Goal: Task Accomplishment & Management: Complete application form

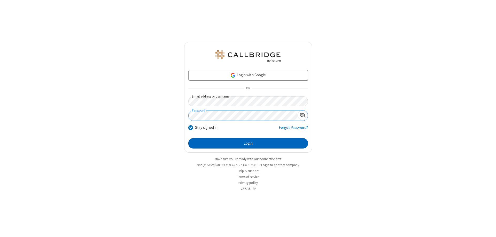
click at [248, 143] on button "Login" at bounding box center [248, 143] width 120 height 10
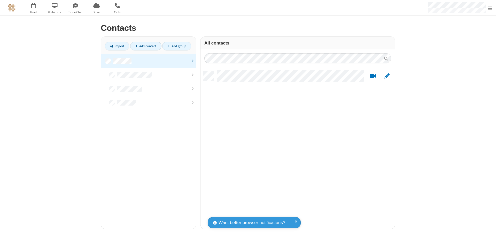
scroll to position [158, 191]
click at [148, 61] on link at bounding box center [148, 61] width 95 height 14
click at [146, 46] on link "Add contact" at bounding box center [145, 46] width 31 height 9
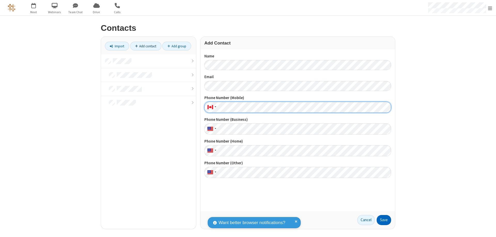
click at [384, 220] on button "Save" at bounding box center [384, 220] width 14 height 10
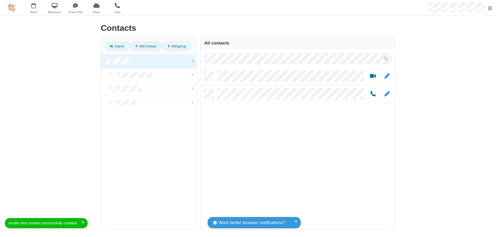
scroll to position [158, 191]
click at [146, 46] on link "Add contact" at bounding box center [145, 46] width 31 height 9
